Goal: Task Accomplishment & Management: Manage account settings

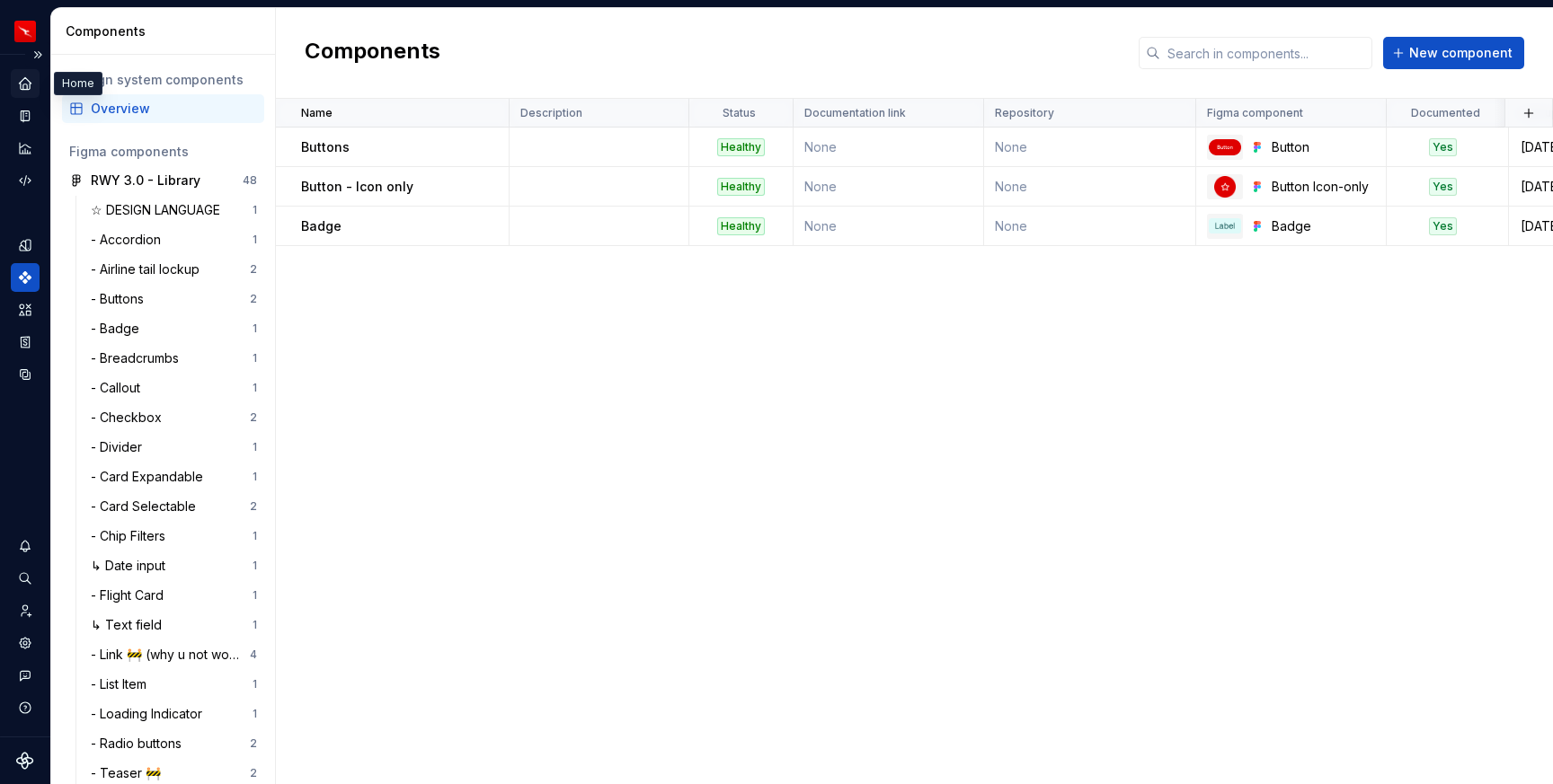
click at [26, 81] on icon "Home" at bounding box center [25, 82] width 12 height 12
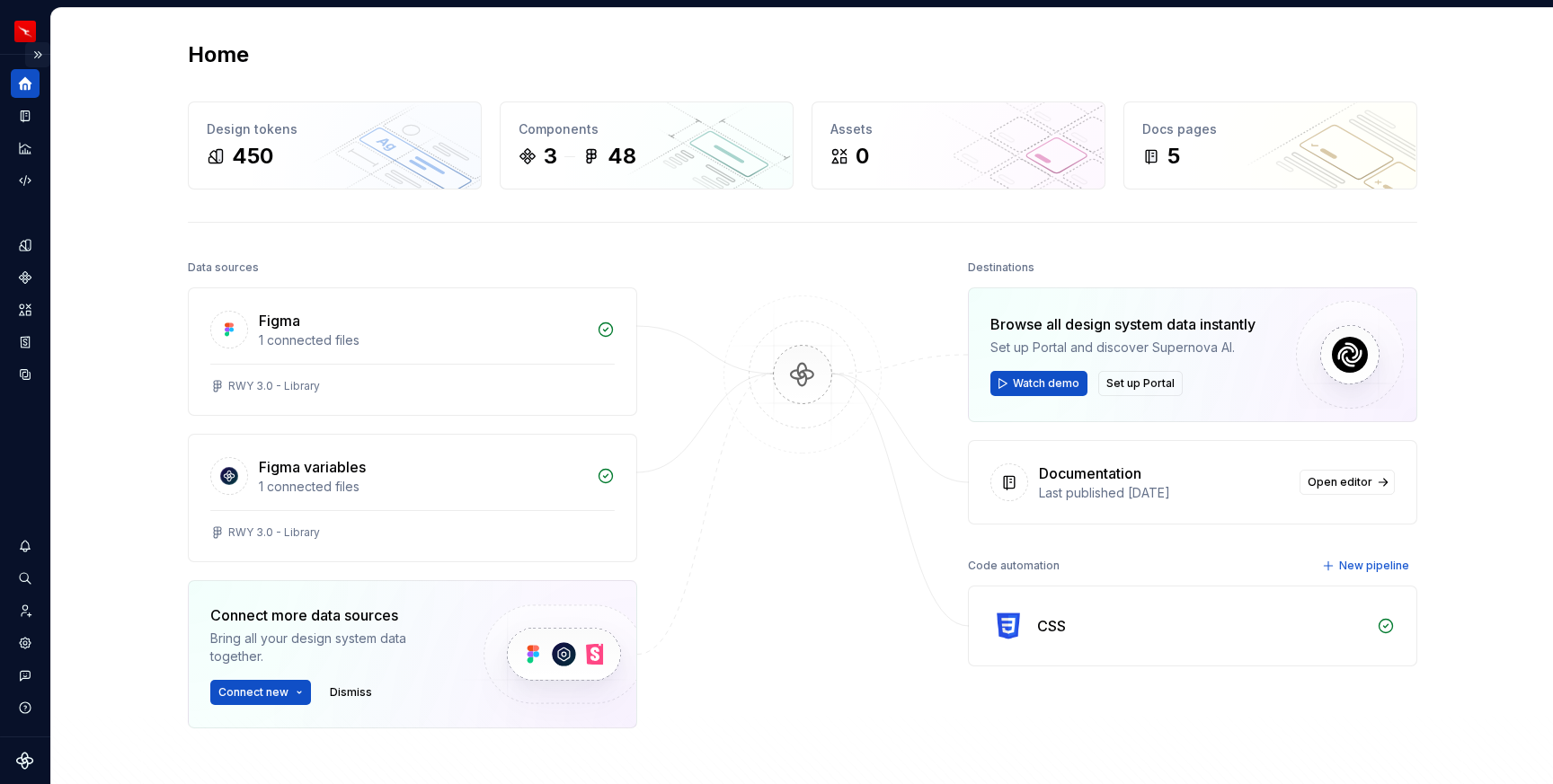
click at [35, 54] on button "Expand sidebar" at bounding box center [37, 54] width 25 height 25
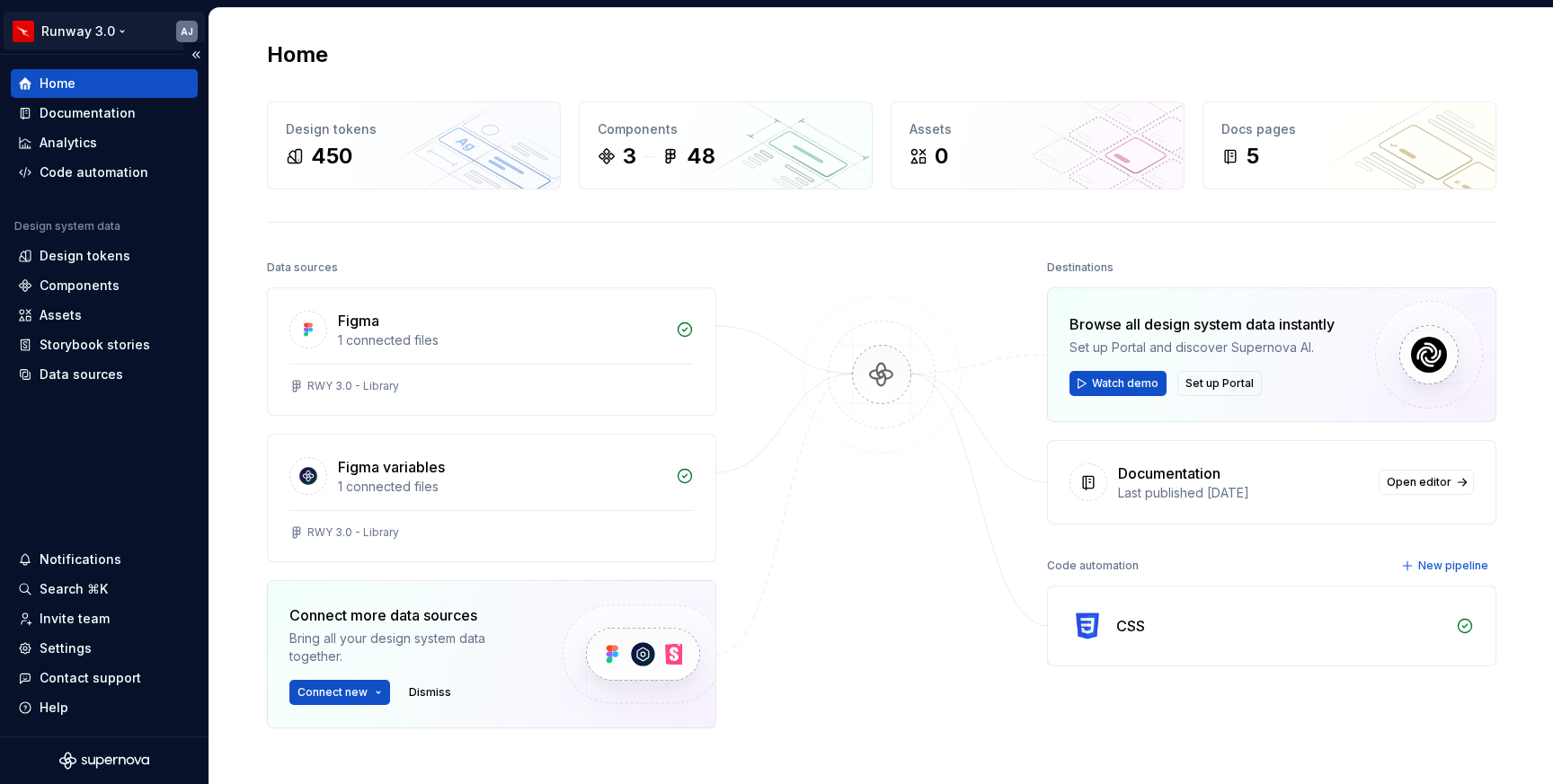
click at [123, 33] on html "Runway 3.0 AJ Home Documentation Analytics Code automation Design system data D…" at bounding box center [776, 392] width 1553 height 784
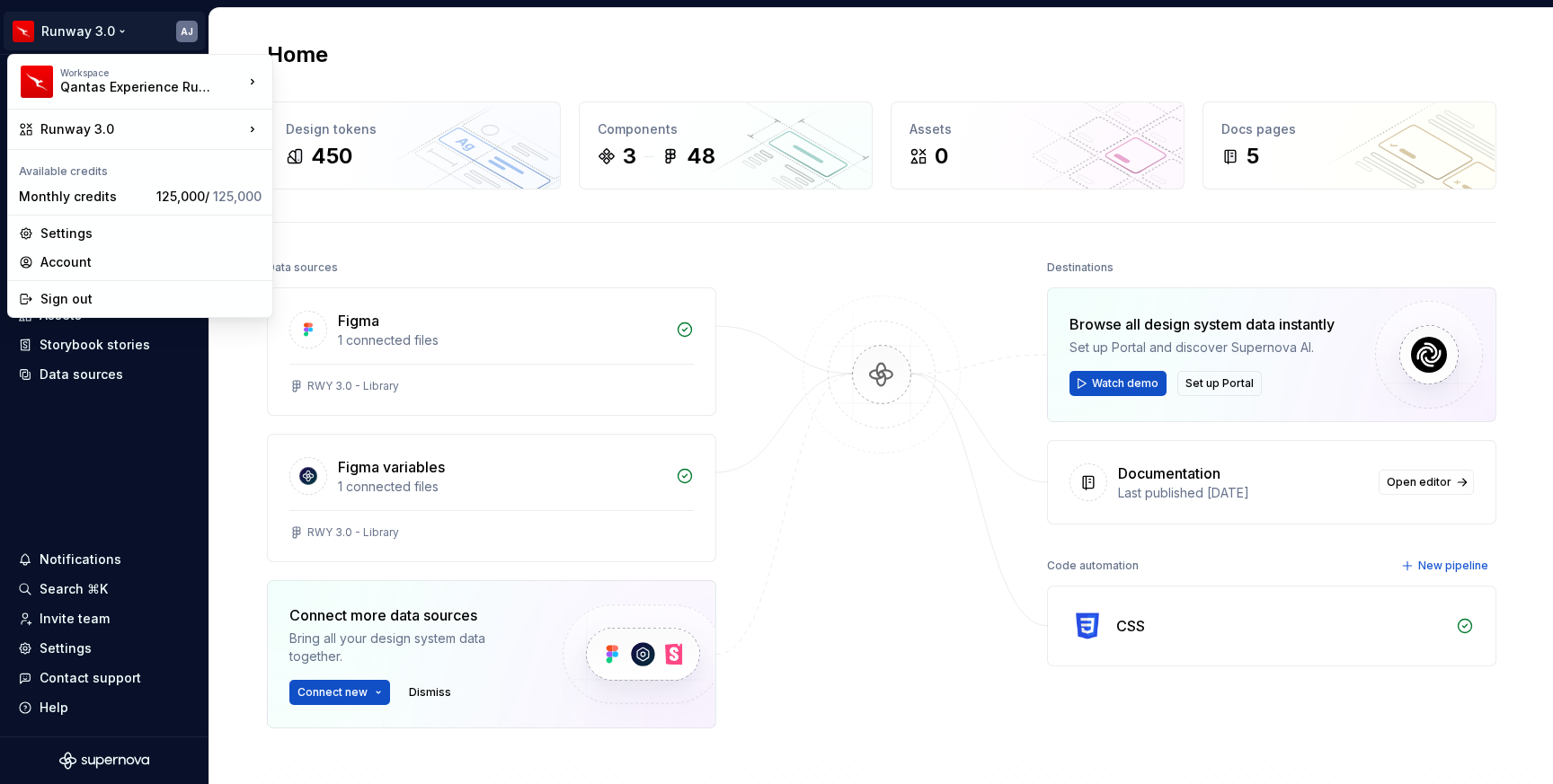
click at [432, 58] on html "Runway 3.0 AJ Home Documentation Analytics Code automation Design system data D…" at bounding box center [776, 392] width 1553 height 784
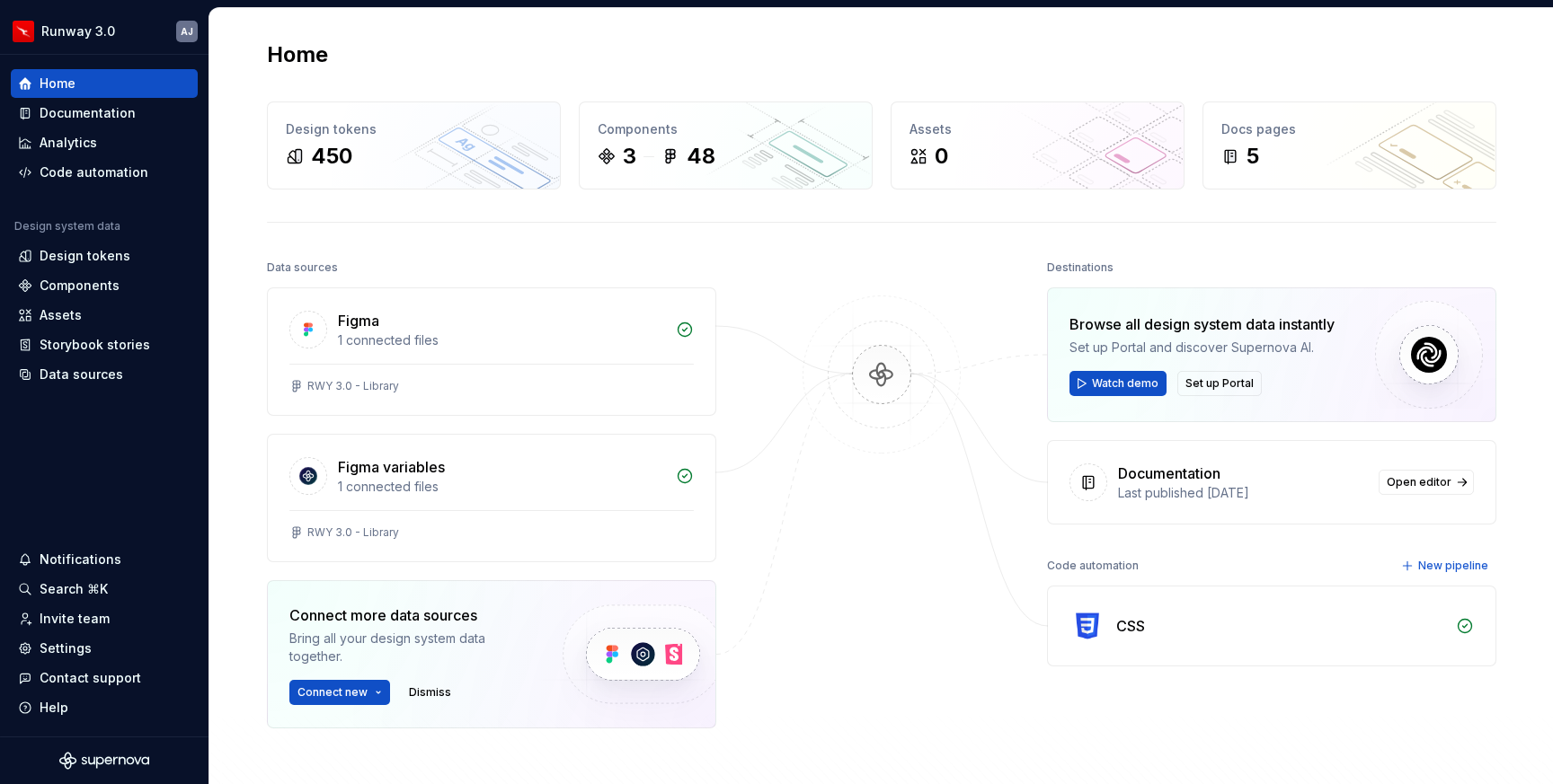
click at [432, 58] on div "Home" at bounding box center [881, 54] width 1229 height 28
click at [120, 29] on html "Runway 3.0 AJ Home Documentation Analytics Code automation Design system data D…" at bounding box center [776, 392] width 1553 height 784
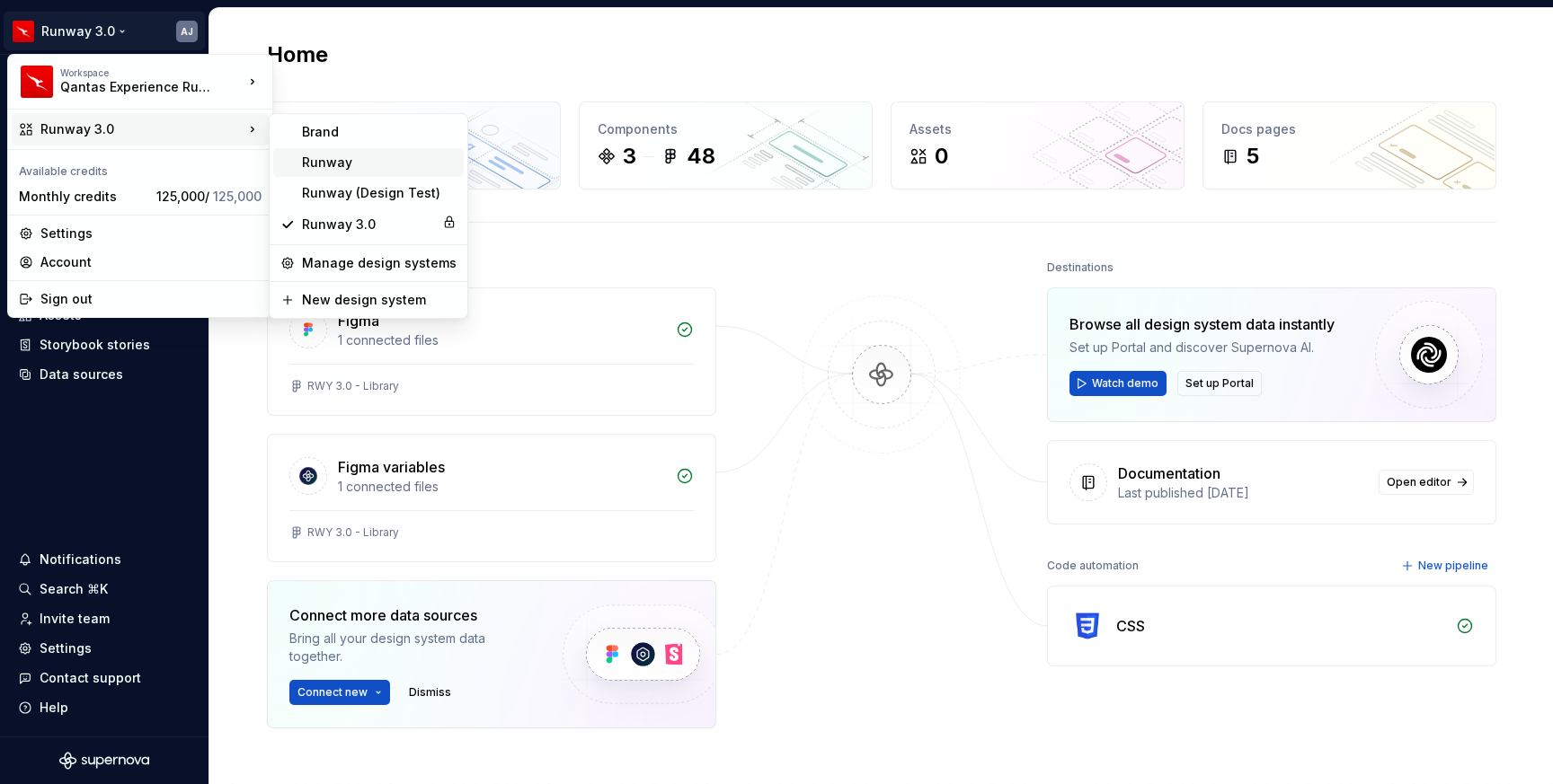
click at [323, 162] on div "Runway" at bounding box center [379, 163] width 155 height 18
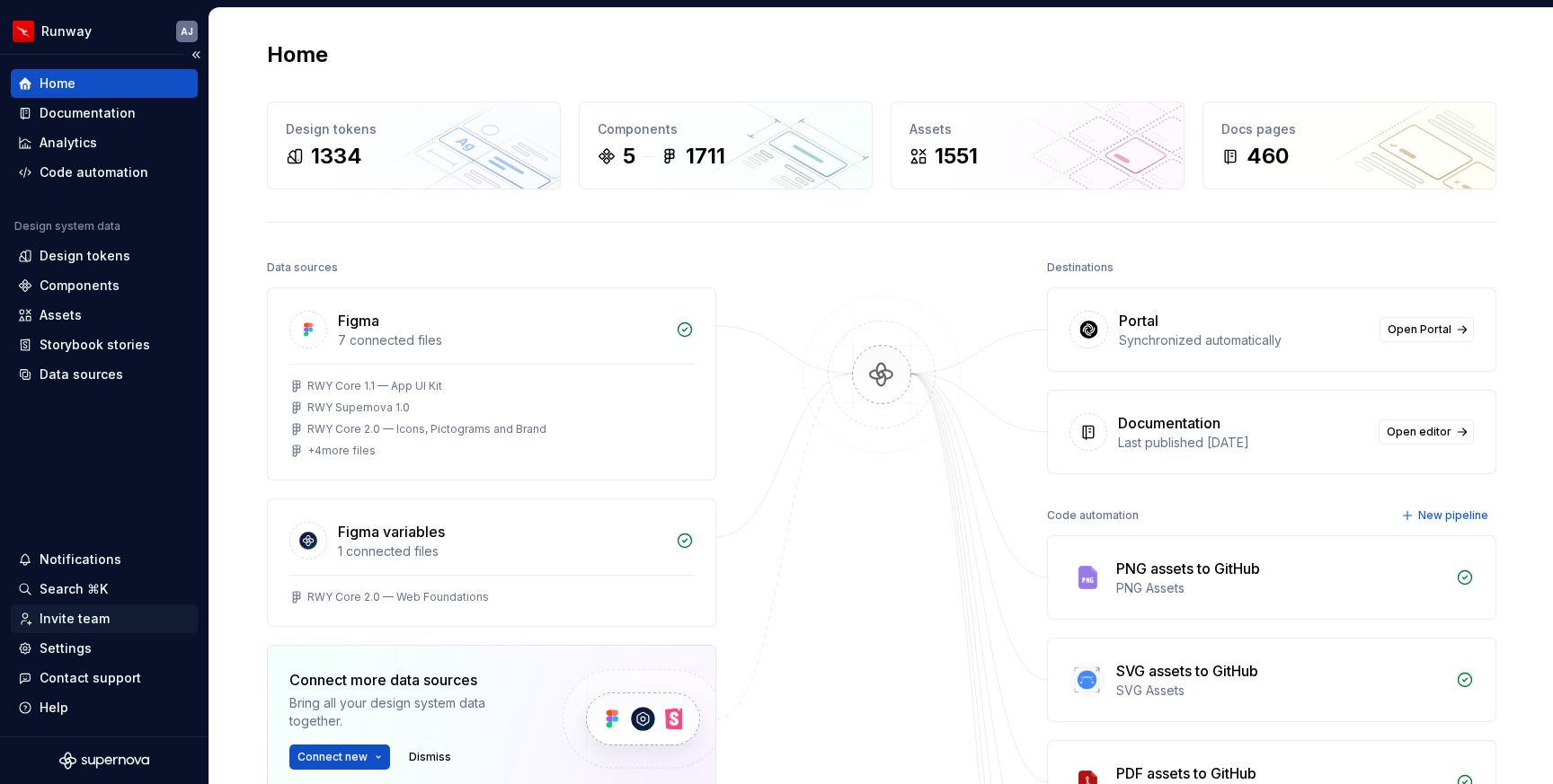
click at [92, 623] on div "Invite team" at bounding box center [74, 619] width 70 height 18
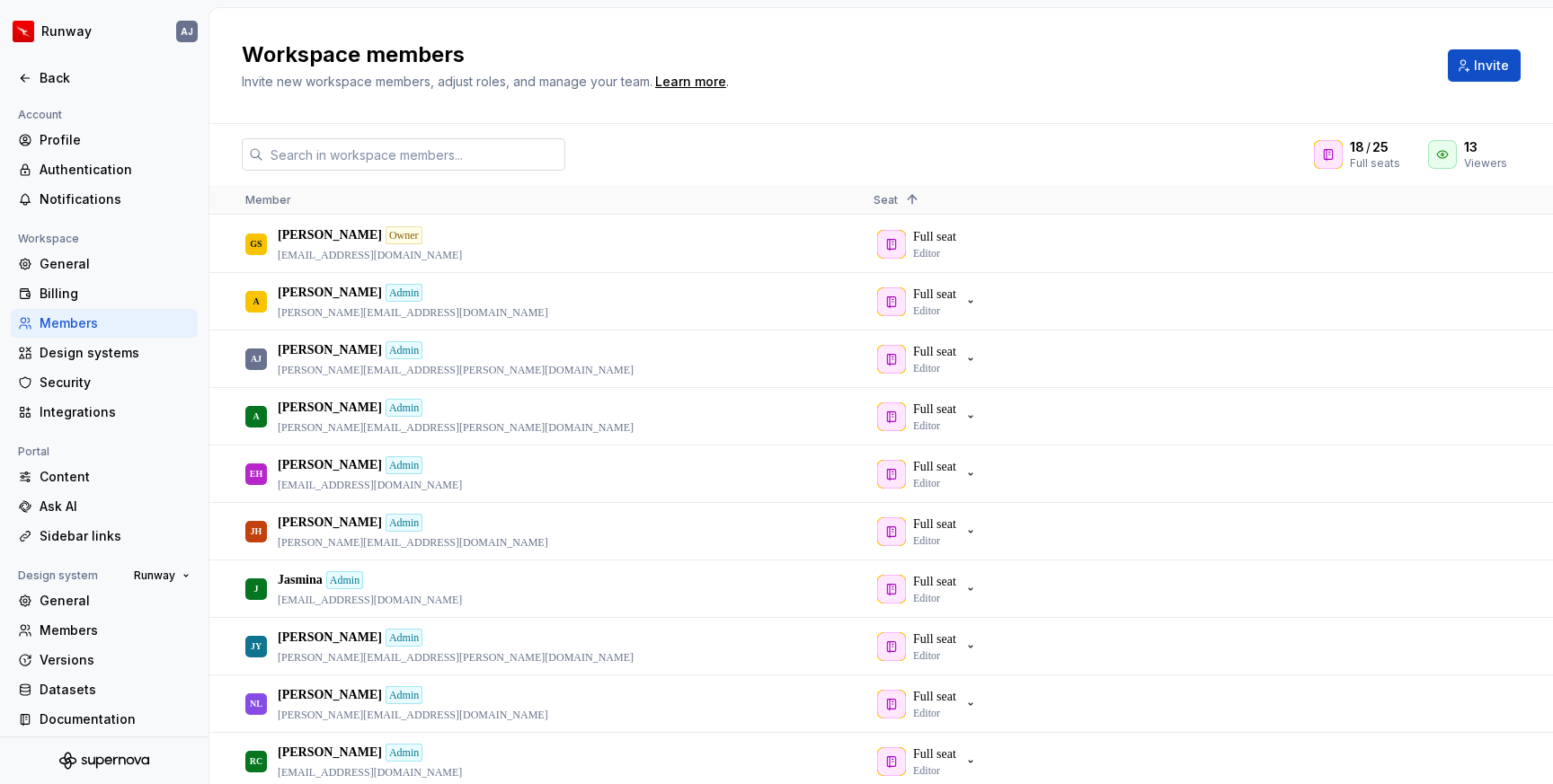
click at [413, 155] on input "text" at bounding box center [415, 154] width 302 height 32
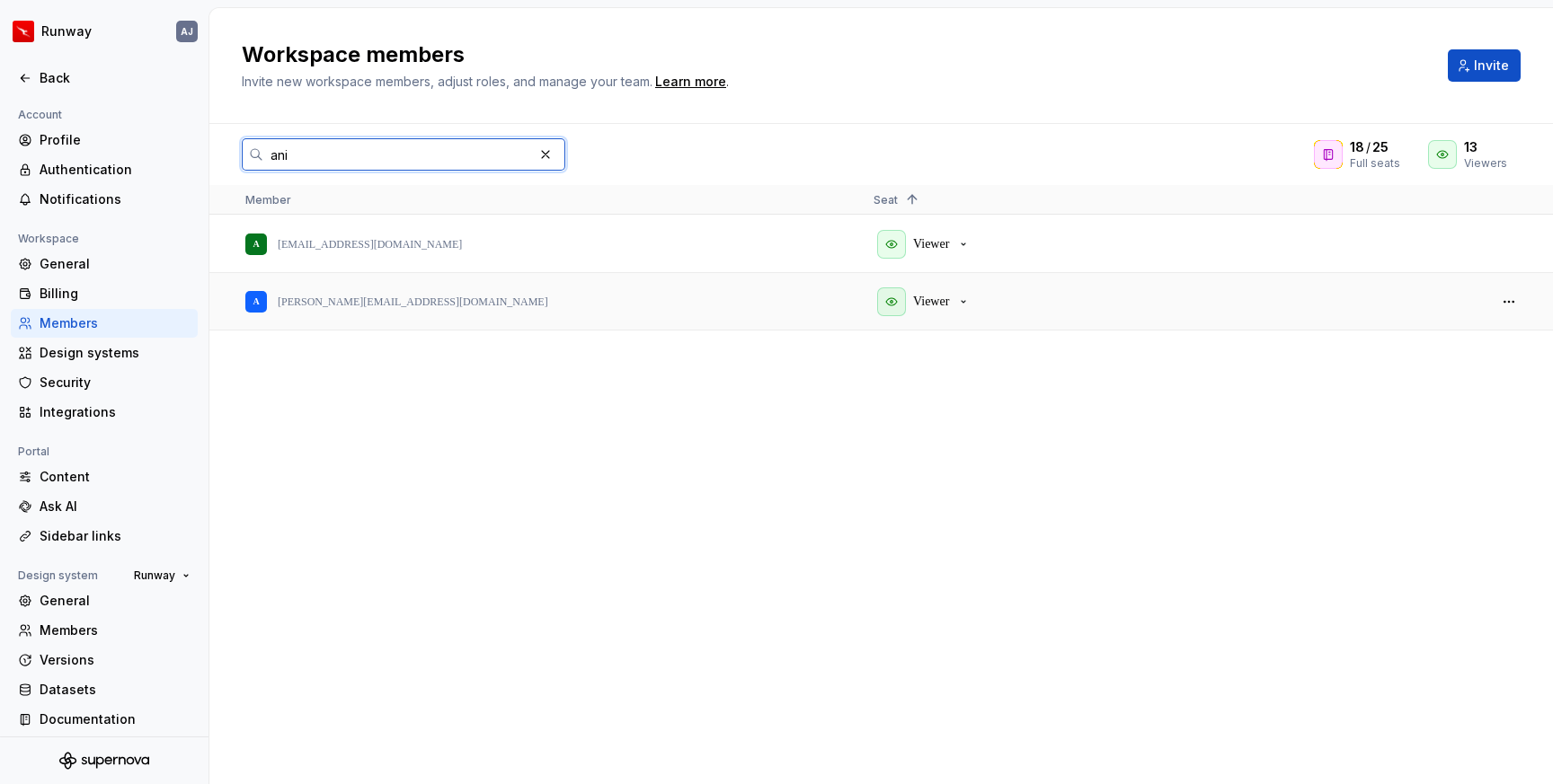
type input "ani"
click at [379, 305] on p "[PERSON_NAME][EMAIL_ADDRESS][DOMAIN_NAME]" at bounding box center [413, 302] width 271 height 15
click at [47, 79] on div "Back" at bounding box center [114, 79] width 151 height 18
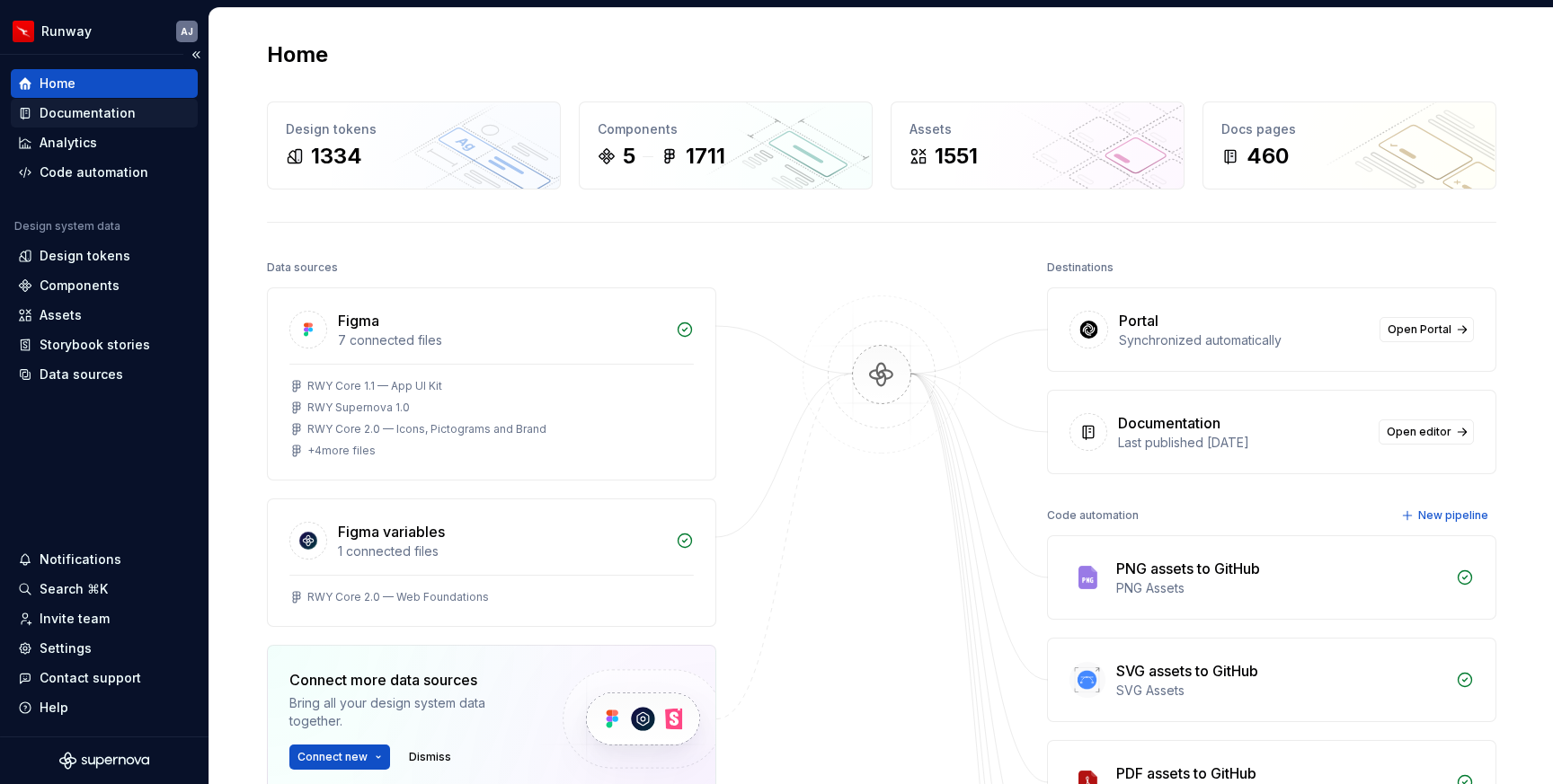
click at [106, 119] on div "Documentation" at bounding box center [87, 113] width 96 height 18
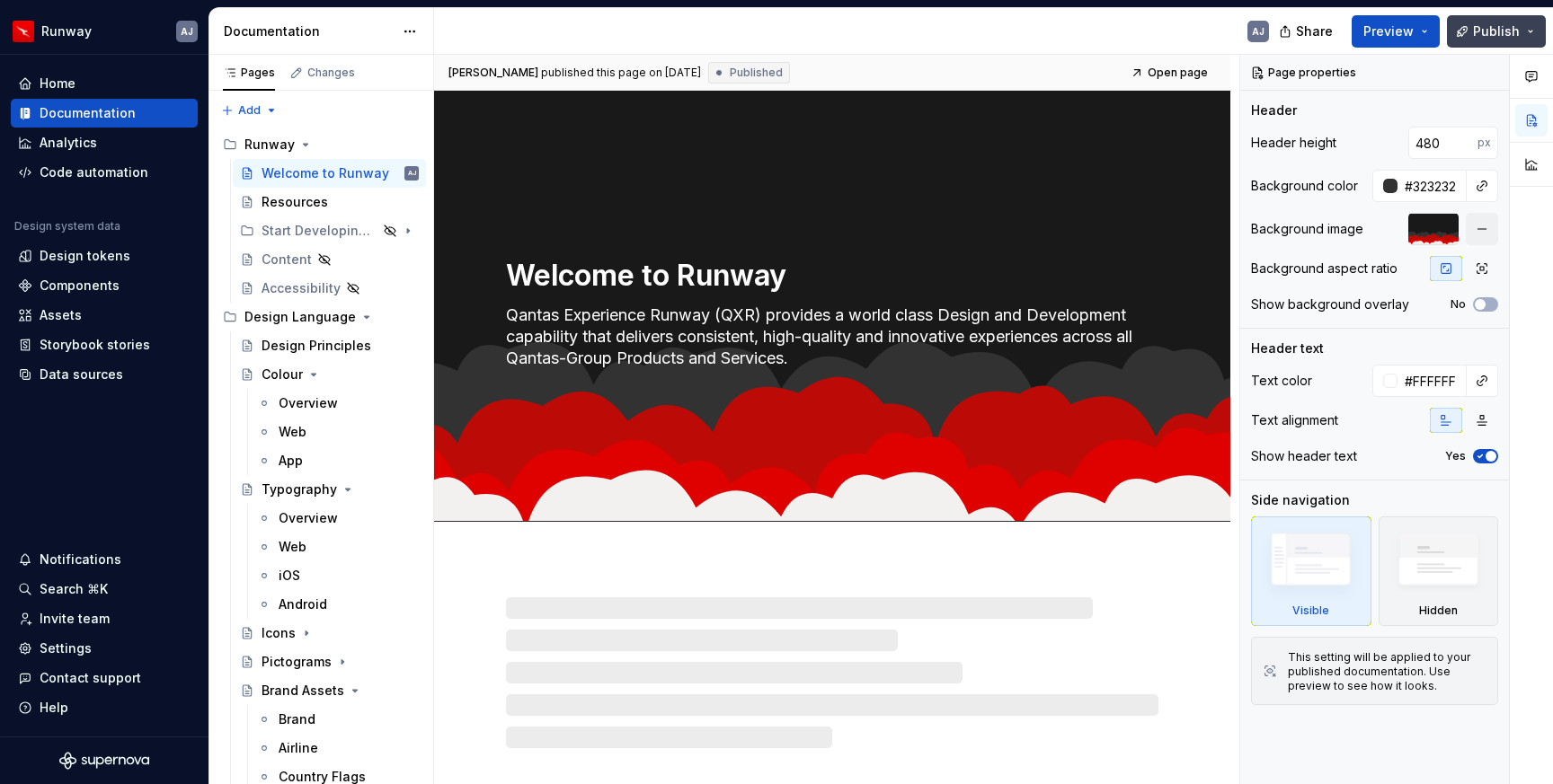
click at [1515, 33] on span "Publish" at bounding box center [1495, 32] width 47 height 18
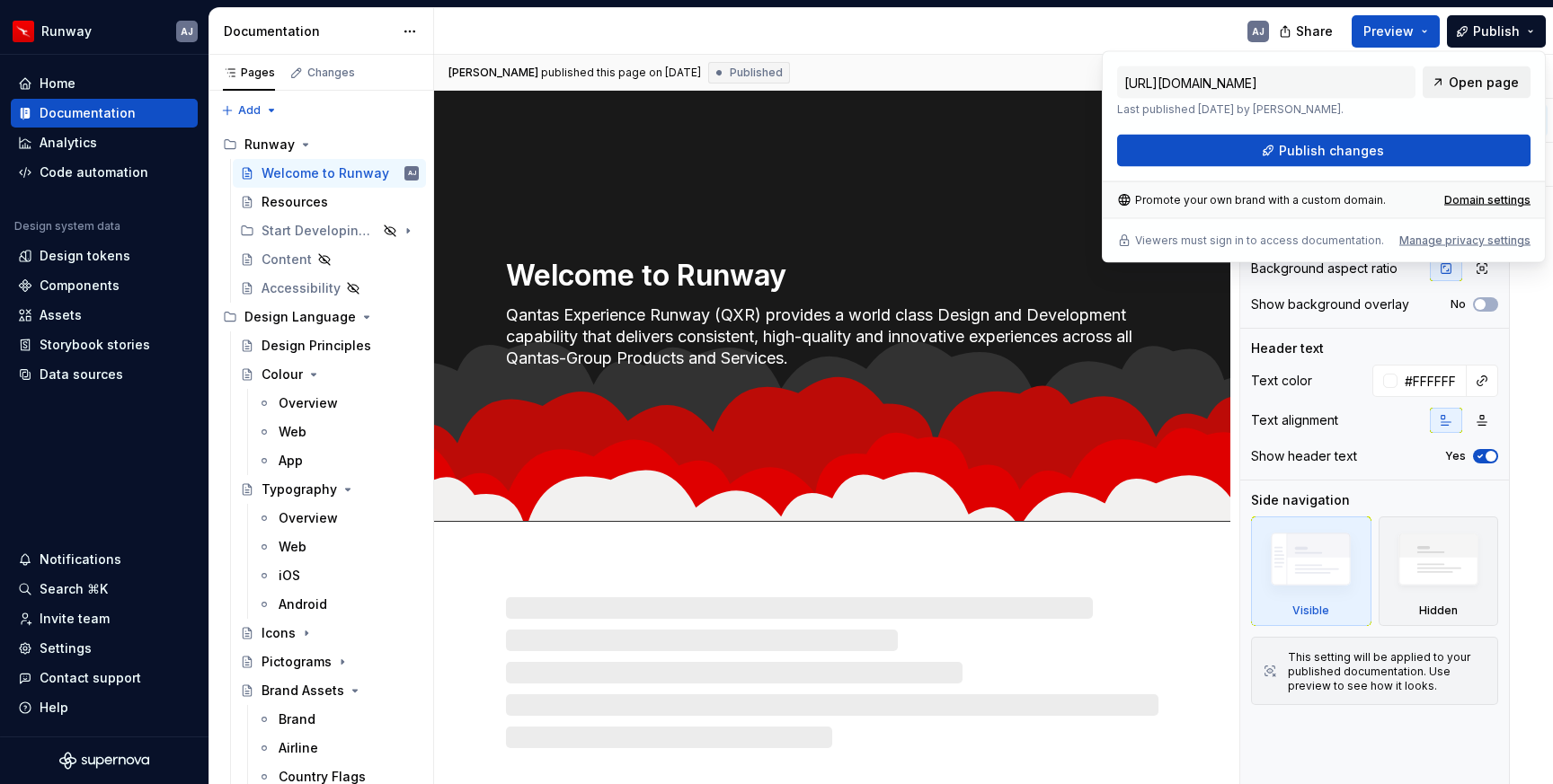
click at [1490, 77] on span "Open page" at bounding box center [1483, 83] width 70 height 18
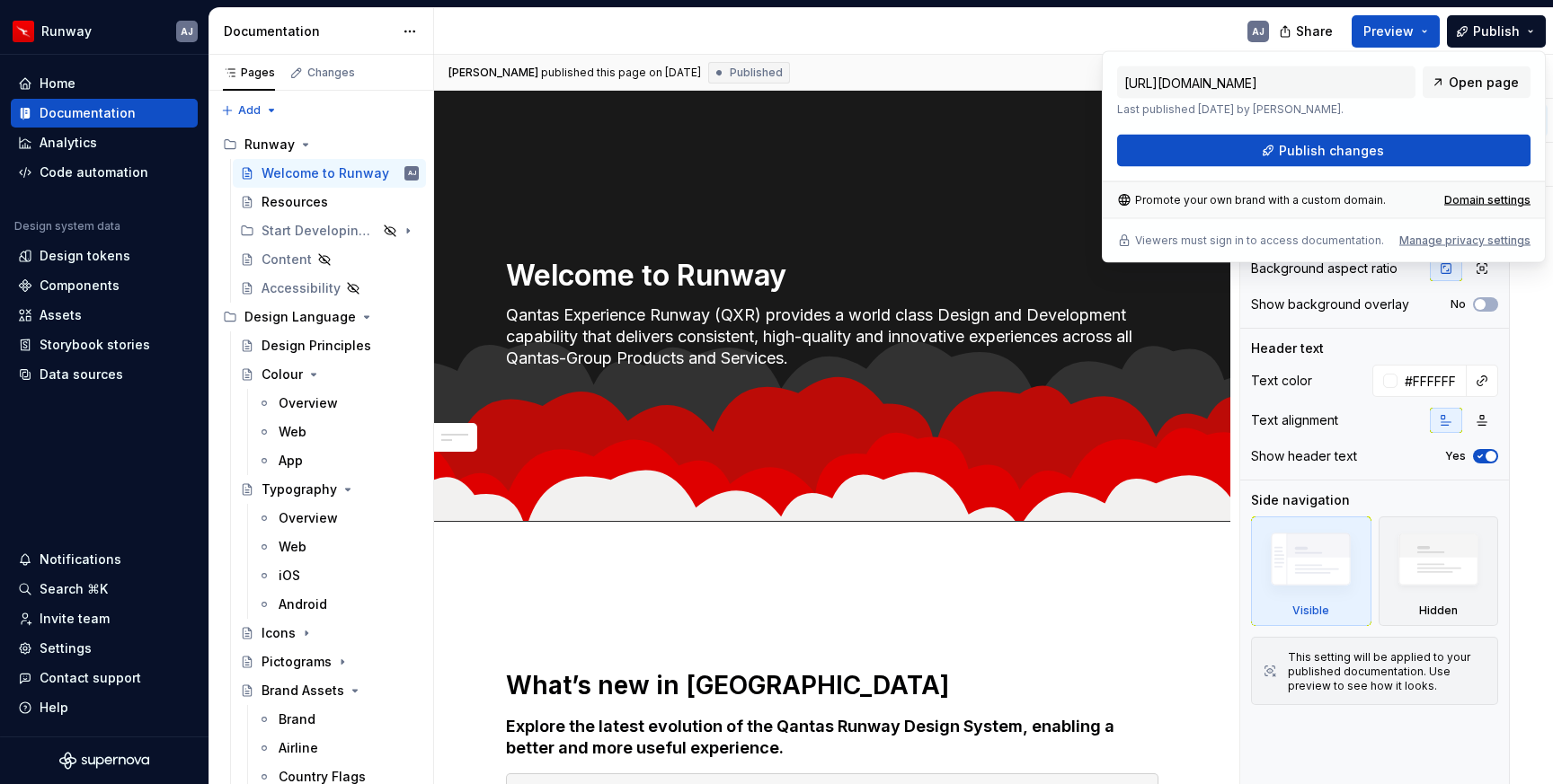
type textarea "*"
